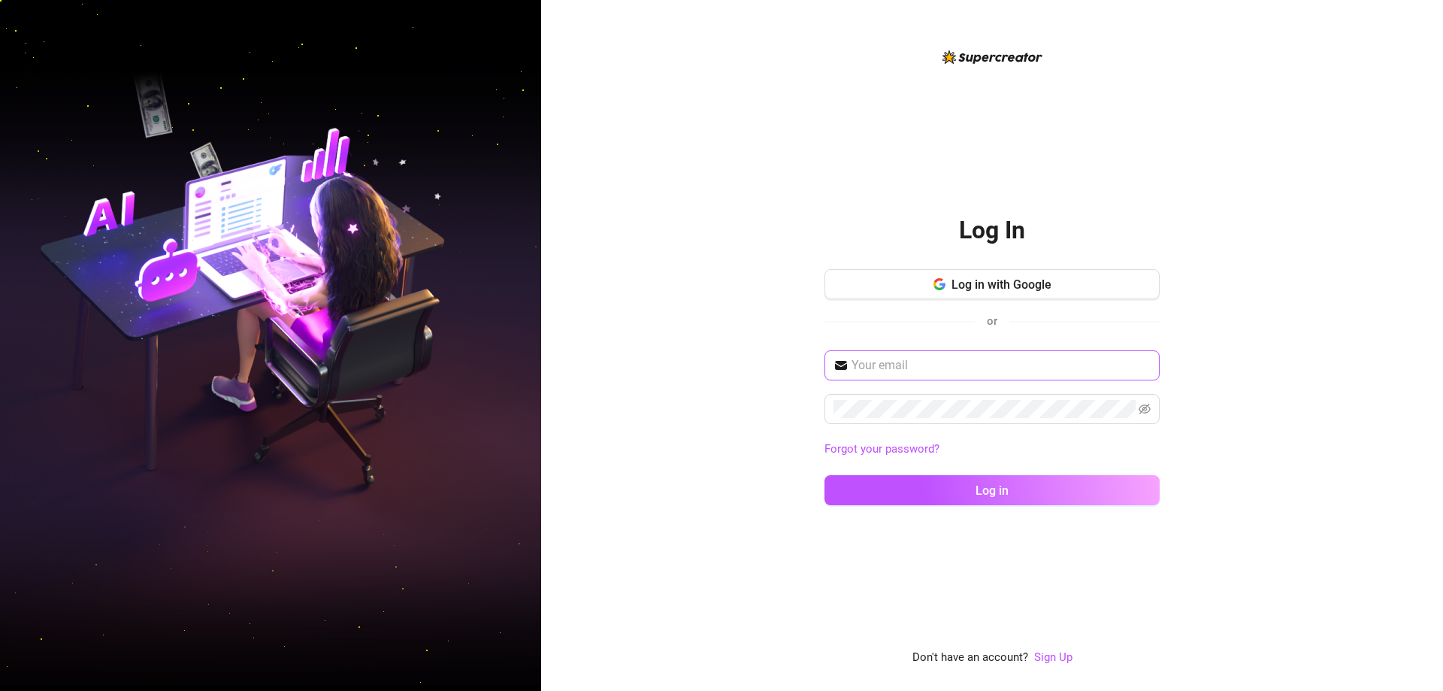
click at [943, 377] on span at bounding box center [992, 365] width 335 height 30
click at [957, 366] on input "text" at bounding box center [1001, 365] width 299 height 18
click at [915, 373] on input "text" at bounding box center [1001, 365] width 299 height 18
type input "L"
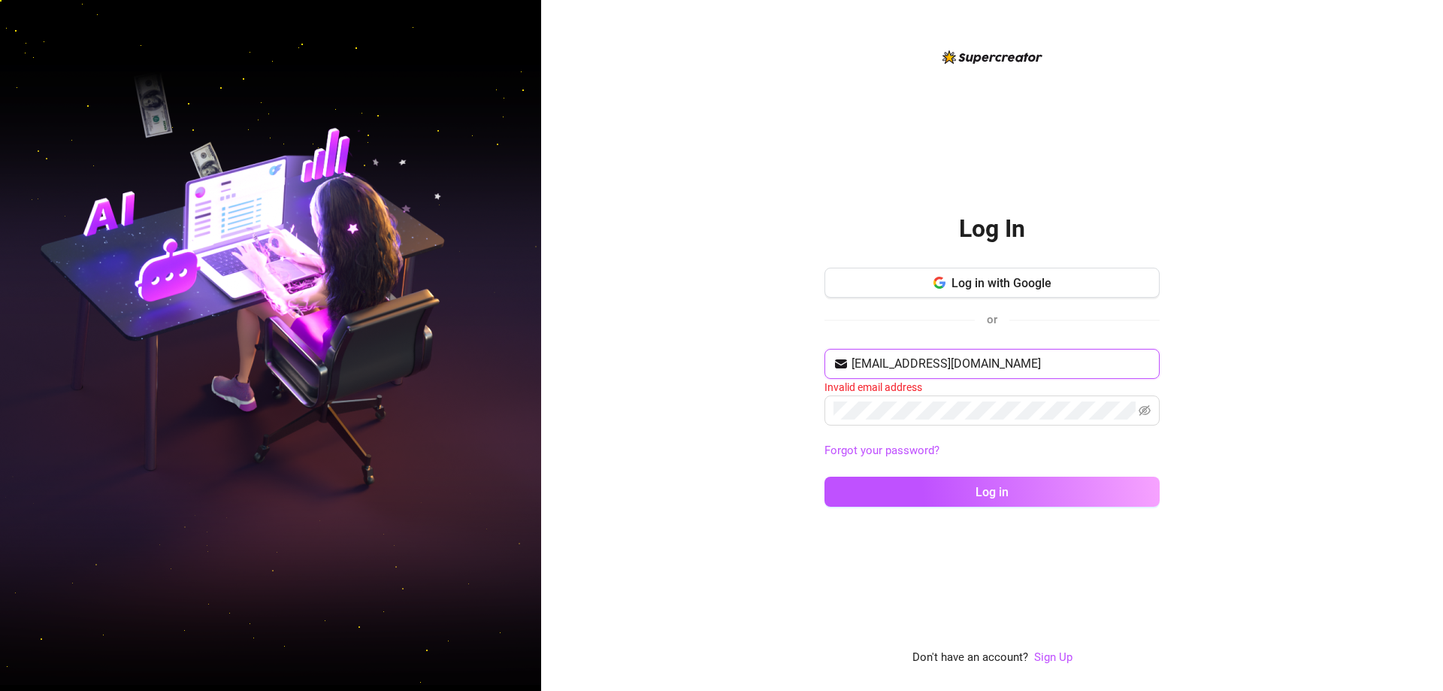
type input "[EMAIL_ADDRESS][DOMAIN_NAME]"
click at [825, 475] on button "Log in" at bounding box center [992, 490] width 335 height 30
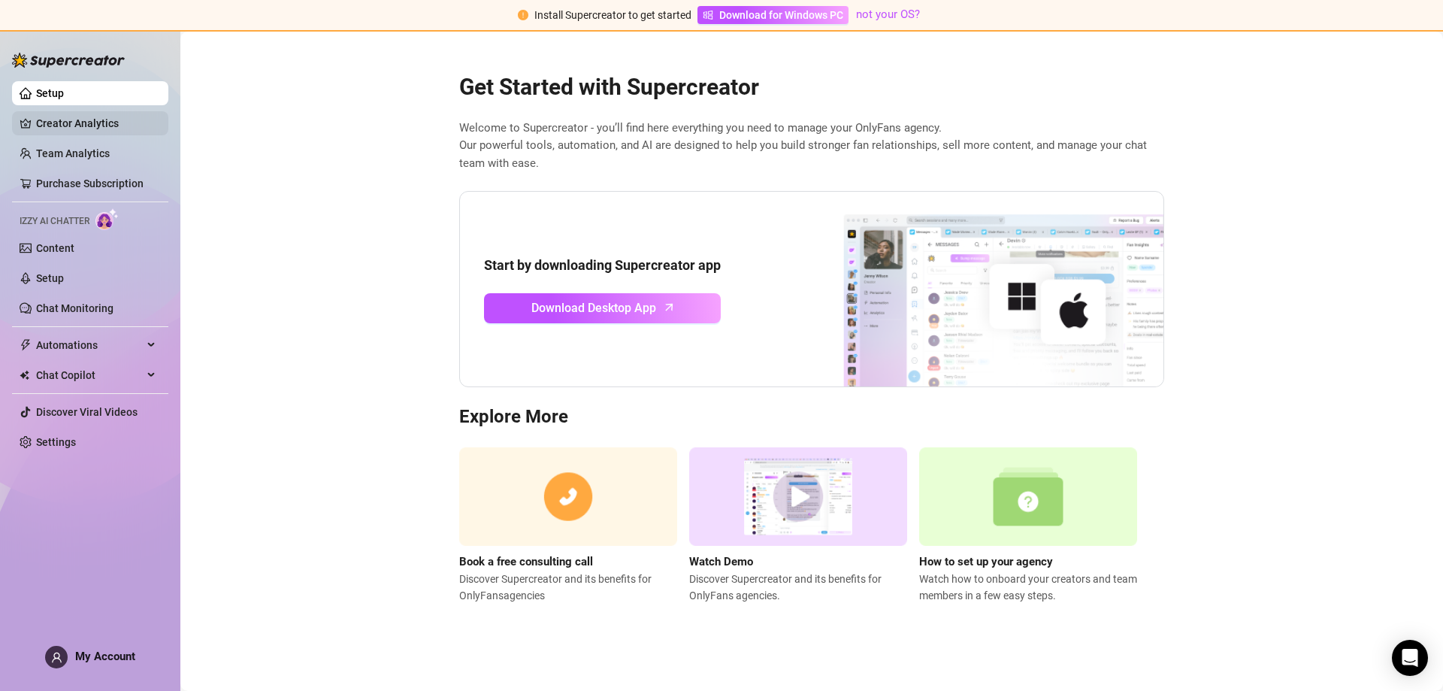
click at [80, 124] on link "Creator Analytics" at bounding box center [96, 123] width 120 height 24
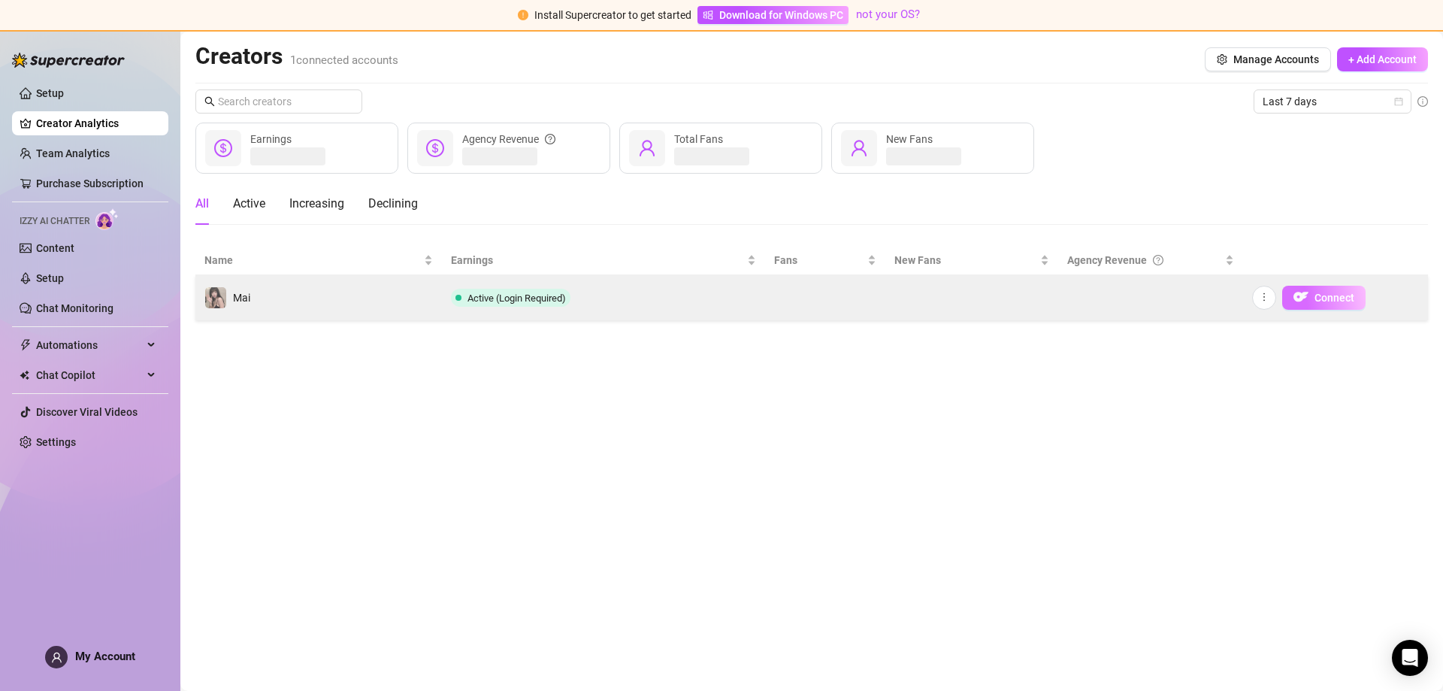
click at [1348, 298] on span "Connect" at bounding box center [1335, 298] width 40 height 12
